Goal: Transaction & Acquisition: Book appointment/travel/reservation

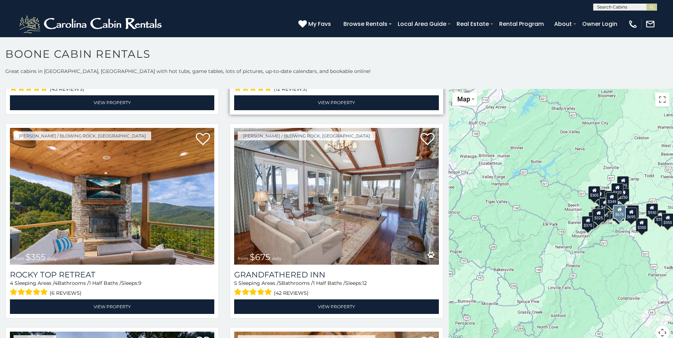
scroll to position [390, 0]
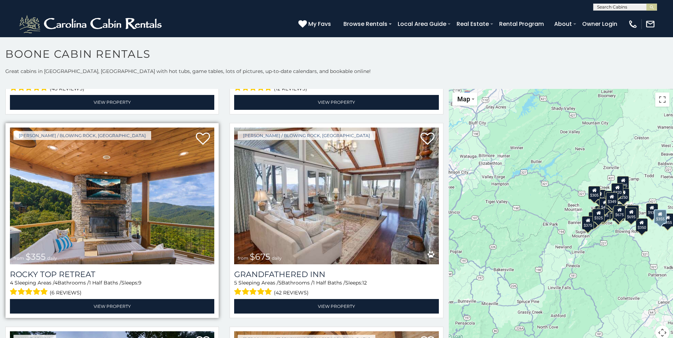
click at [102, 208] on img at bounding box center [112, 196] width 204 height 137
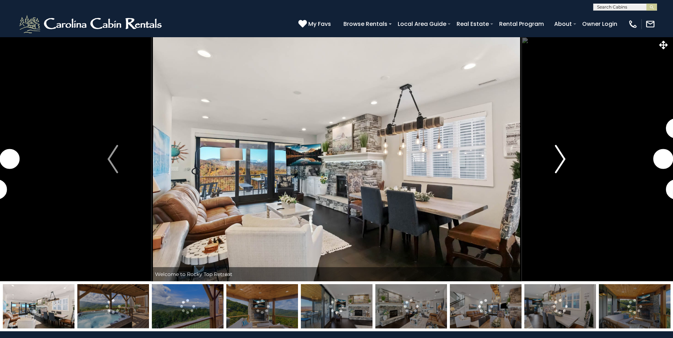
click at [561, 164] on img "Next" at bounding box center [560, 159] width 11 height 28
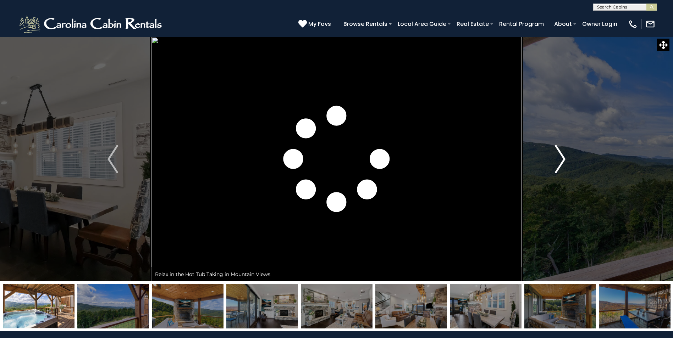
click at [555, 166] on img "Next" at bounding box center [560, 159] width 11 height 28
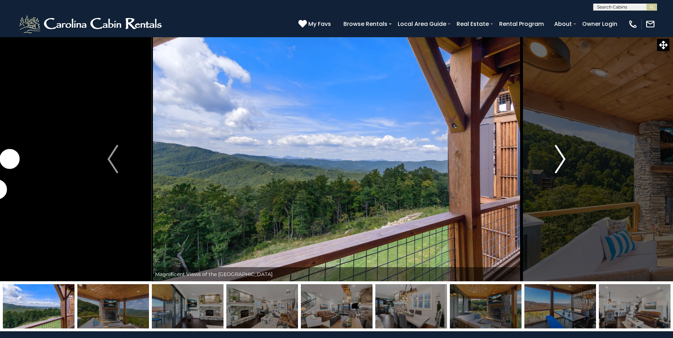
click at [560, 160] on img "Next" at bounding box center [560, 159] width 11 height 28
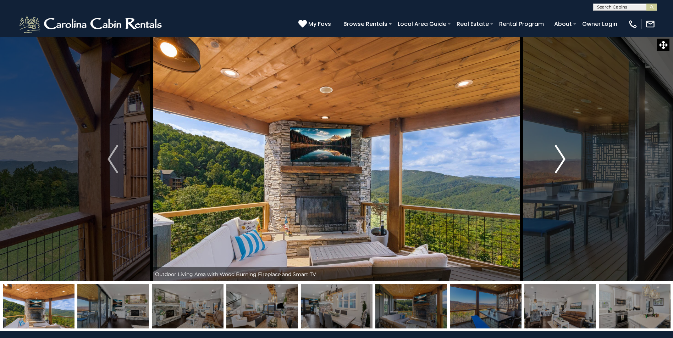
click at [560, 160] on img "Next" at bounding box center [560, 159] width 11 height 28
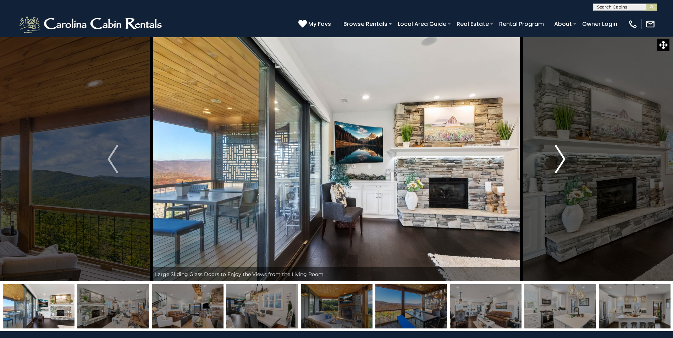
click at [560, 160] on img "Next" at bounding box center [560, 159] width 11 height 28
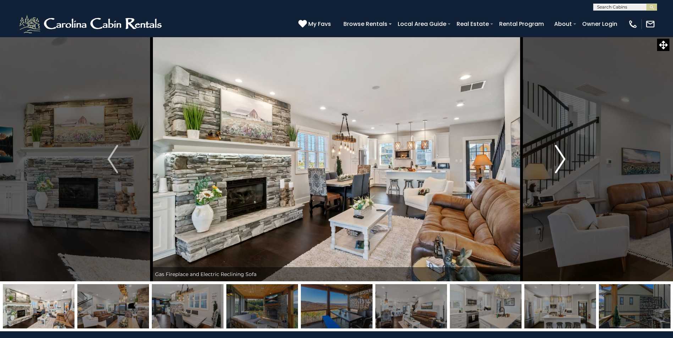
click at [560, 160] on img "Next" at bounding box center [560, 159] width 11 height 28
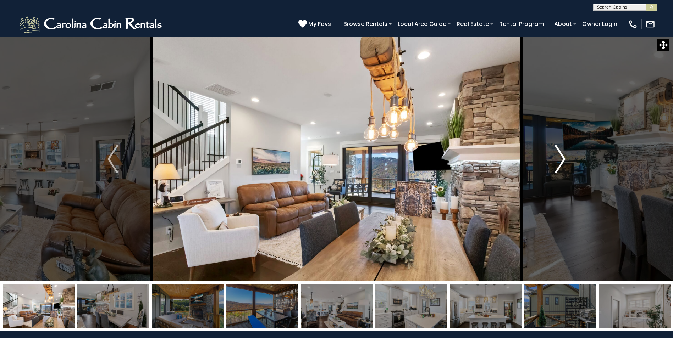
click at [560, 160] on img "Next" at bounding box center [560, 159] width 11 height 28
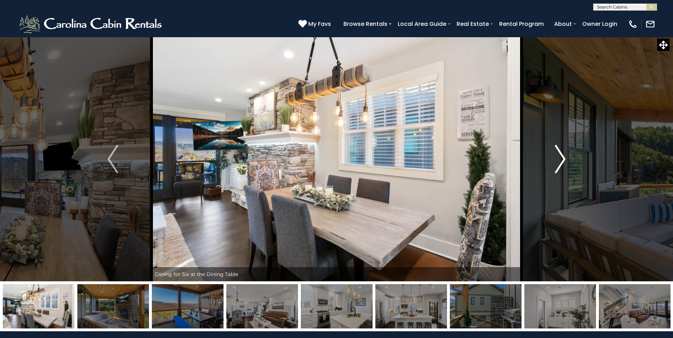
click at [560, 160] on img "Next" at bounding box center [560, 159] width 11 height 28
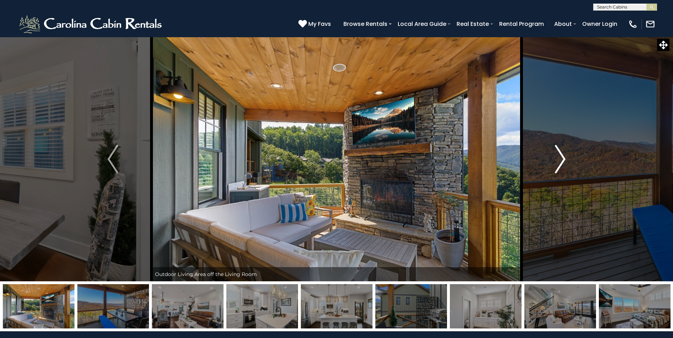
click at [560, 160] on img "Next" at bounding box center [560, 159] width 11 height 28
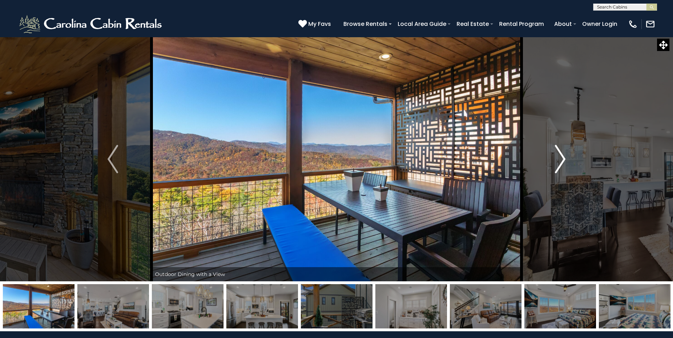
click at [560, 160] on img "Next" at bounding box center [560, 159] width 11 height 28
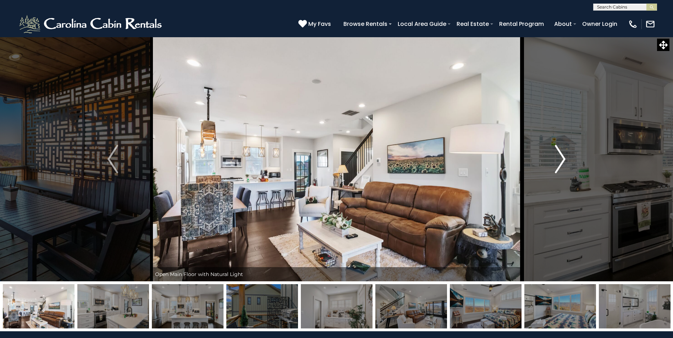
click at [560, 160] on img "Next" at bounding box center [560, 159] width 11 height 28
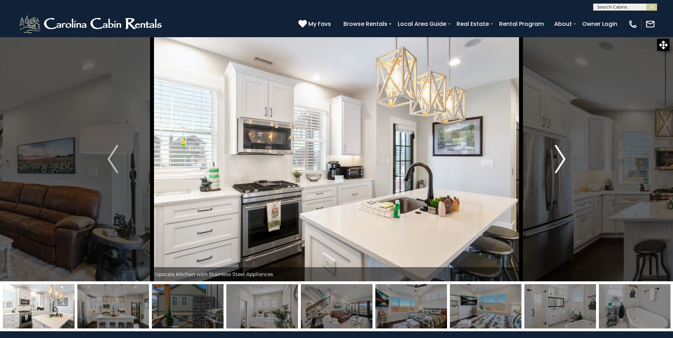
click at [560, 160] on img "Next" at bounding box center [560, 159] width 11 height 28
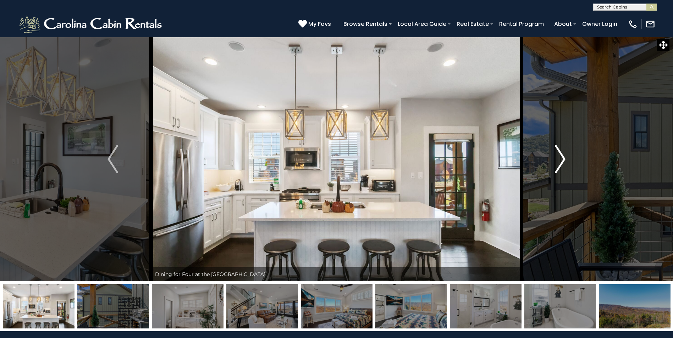
click at [560, 160] on img "Next" at bounding box center [560, 159] width 11 height 28
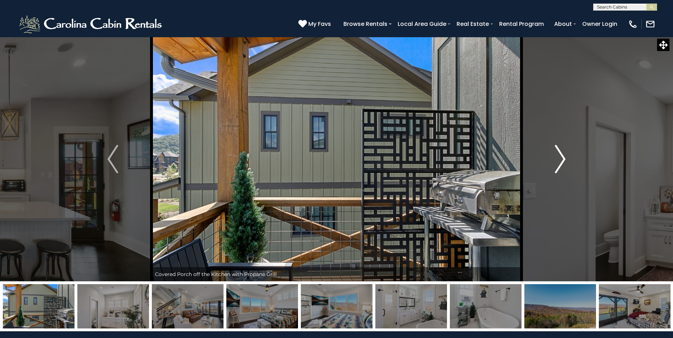
click at [560, 160] on img "Next" at bounding box center [560, 159] width 11 height 28
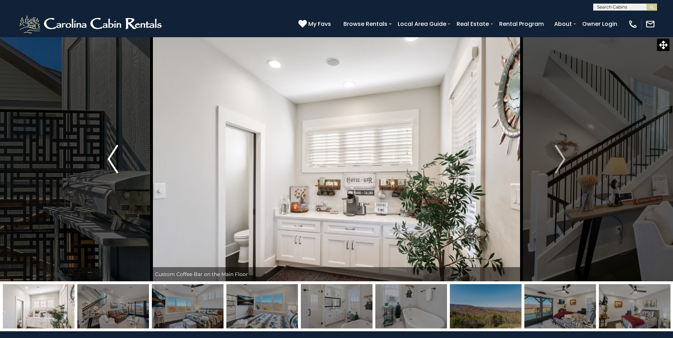
click at [111, 151] on img "Previous" at bounding box center [112, 159] width 11 height 28
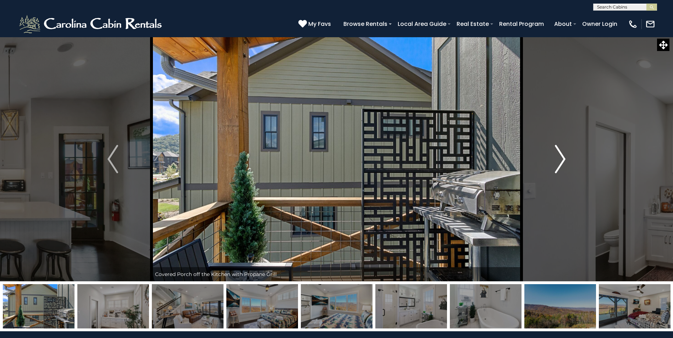
click at [556, 159] on img "Next" at bounding box center [560, 159] width 11 height 28
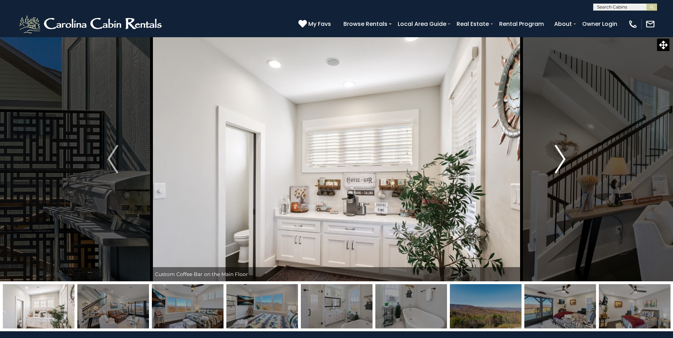
click at [556, 159] on img "Next" at bounding box center [560, 159] width 11 height 28
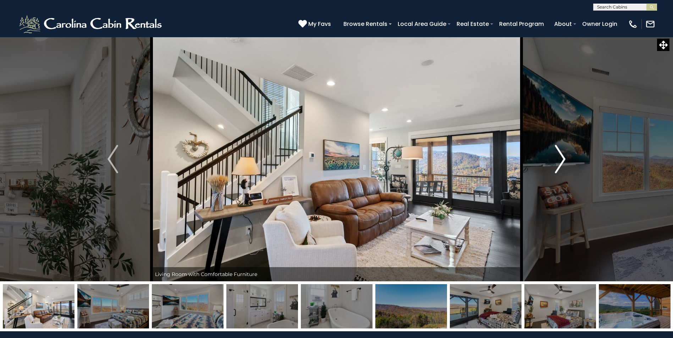
click at [556, 159] on img "Next" at bounding box center [560, 159] width 11 height 28
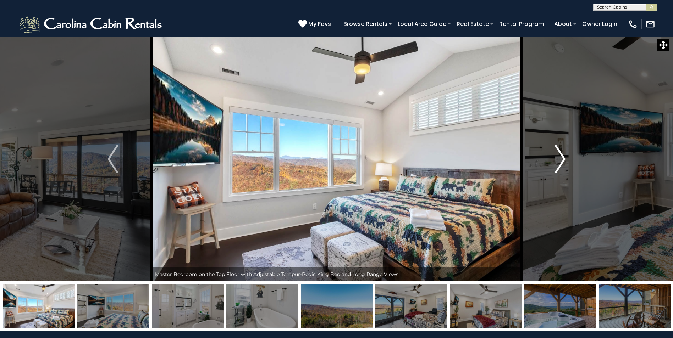
click at [556, 159] on img "Next" at bounding box center [560, 159] width 11 height 28
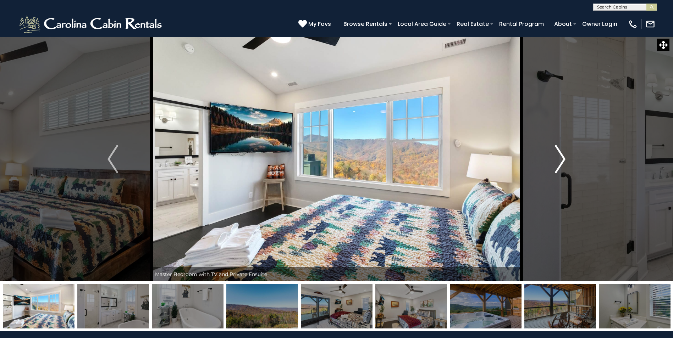
click at [556, 159] on img "Next" at bounding box center [560, 159] width 11 height 28
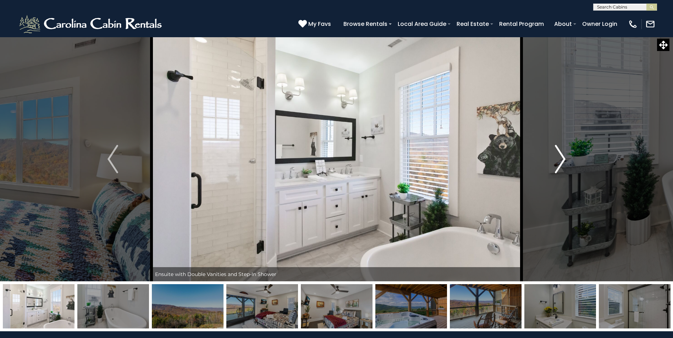
click at [556, 159] on img "Next" at bounding box center [560, 159] width 11 height 28
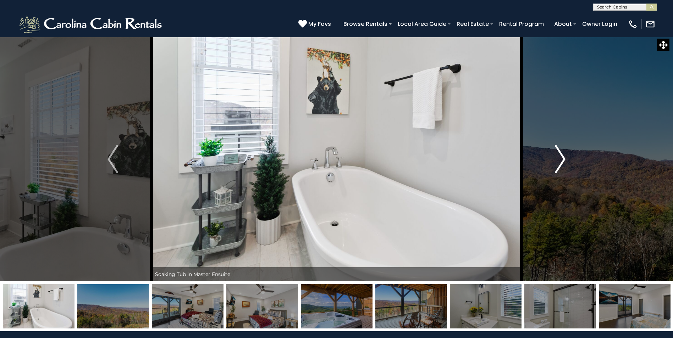
click at [556, 159] on img "Next" at bounding box center [560, 159] width 11 height 28
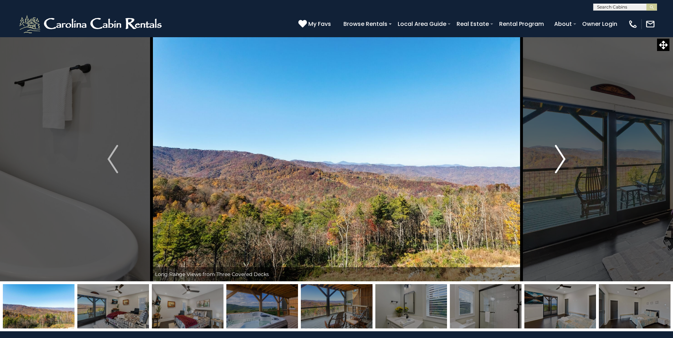
click at [556, 159] on img "Next" at bounding box center [560, 159] width 11 height 28
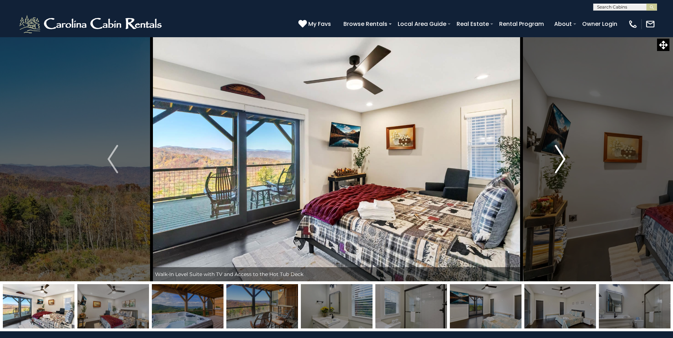
click at [559, 160] on img "Next" at bounding box center [560, 159] width 11 height 28
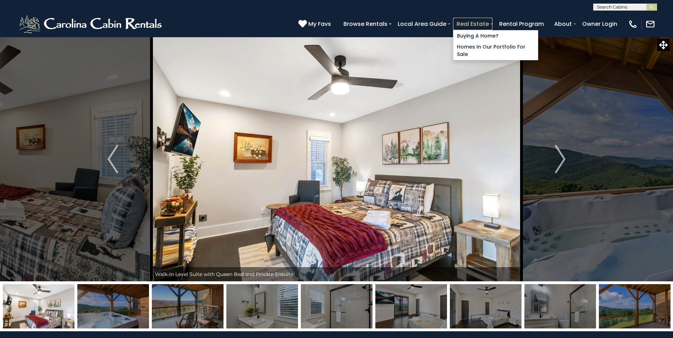
click at [475, 24] on link "Real Estate" at bounding box center [472, 24] width 39 height 12
